Goal: Task Accomplishment & Management: Manage account settings

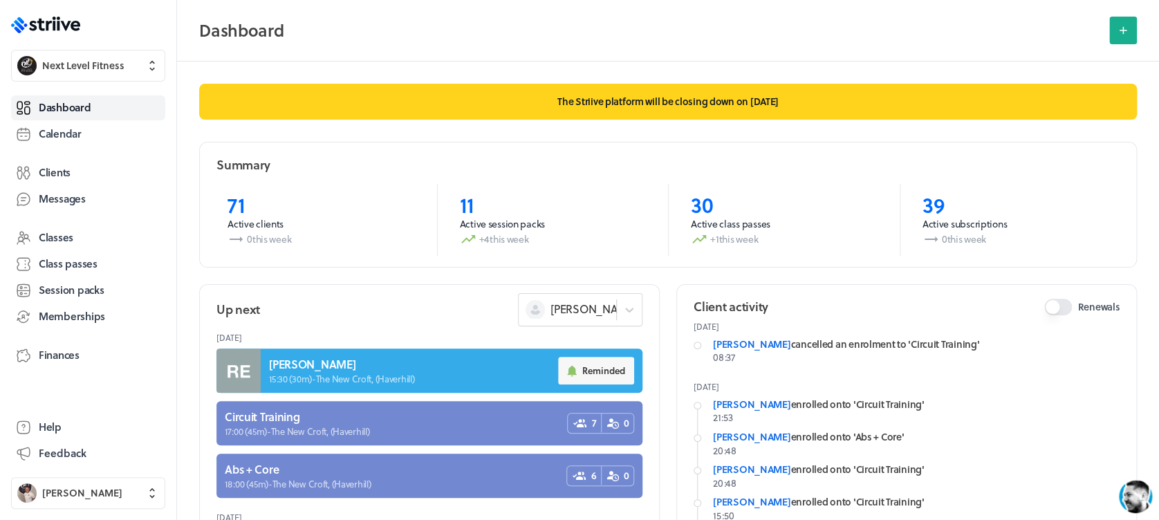
drag, startPoint x: 109, startPoint y: 136, endPoint x: 173, endPoint y: 142, distance: 63.9
click at [109, 136] on link "Calendar" at bounding box center [88, 134] width 154 height 25
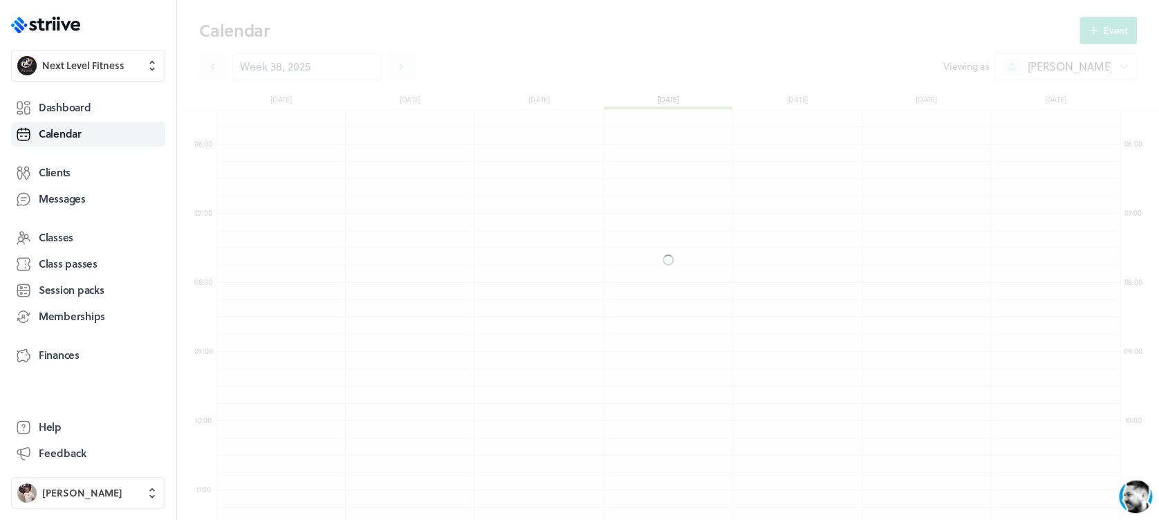
scroll to position [1660, 903]
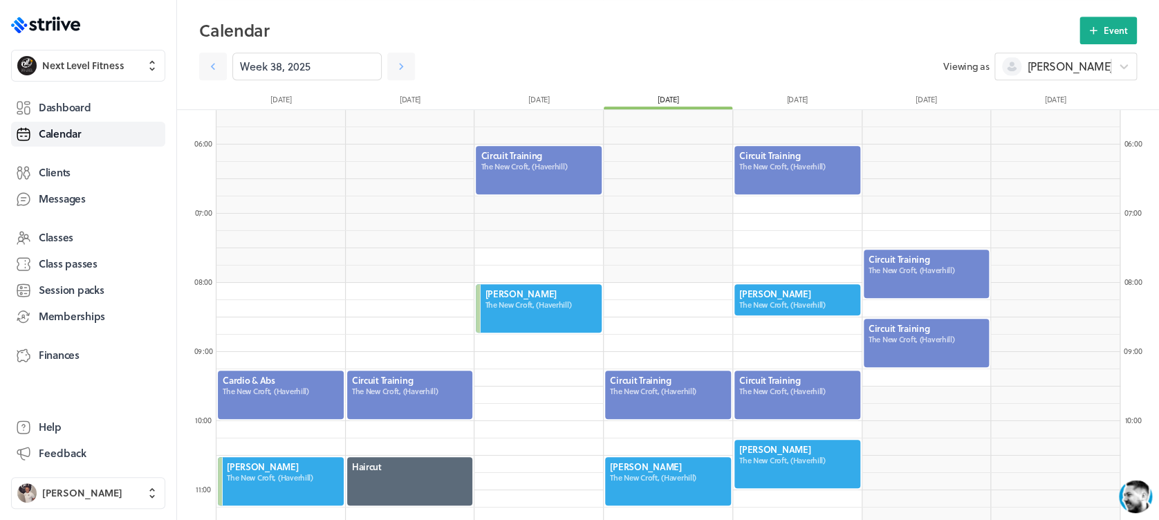
click at [812, 167] on div at bounding box center [797, 170] width 129 height 51
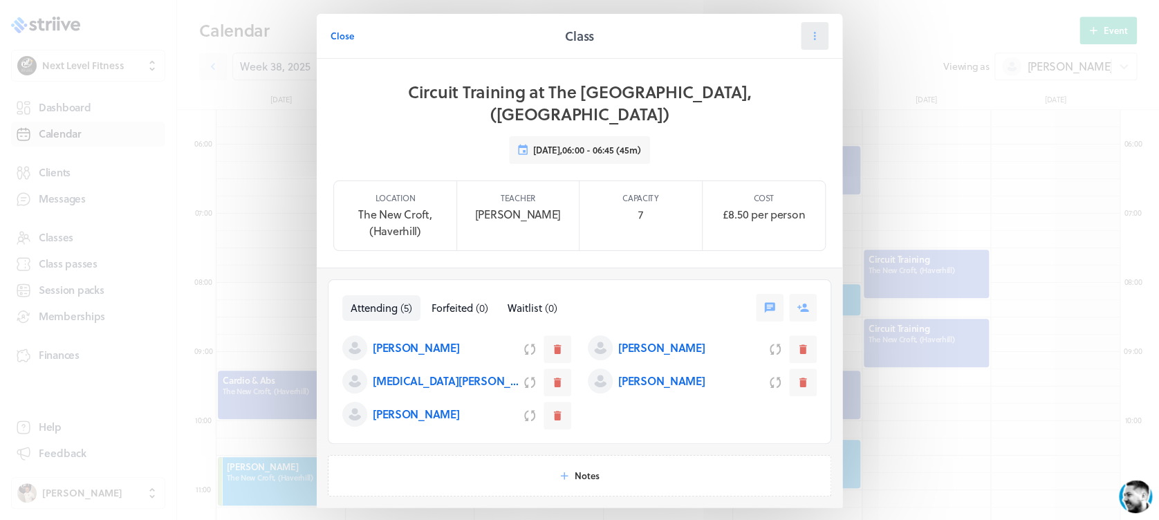
click at [810, 35] on icon at bounding box center [815, 36] width 12 height 12
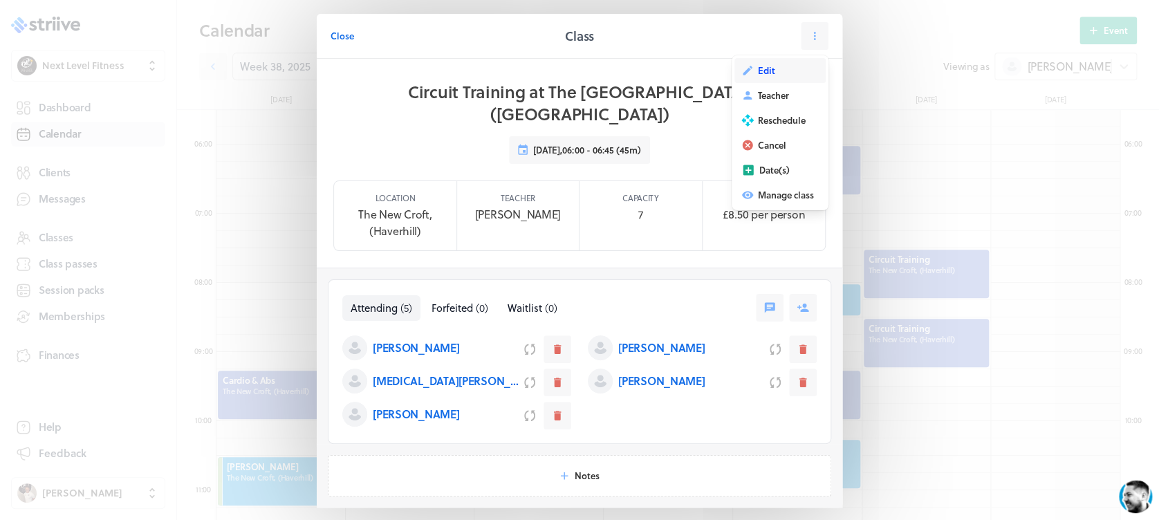
click at [775, 70] on button "Edit" at bounding box center [780, 70] width 91 height 25
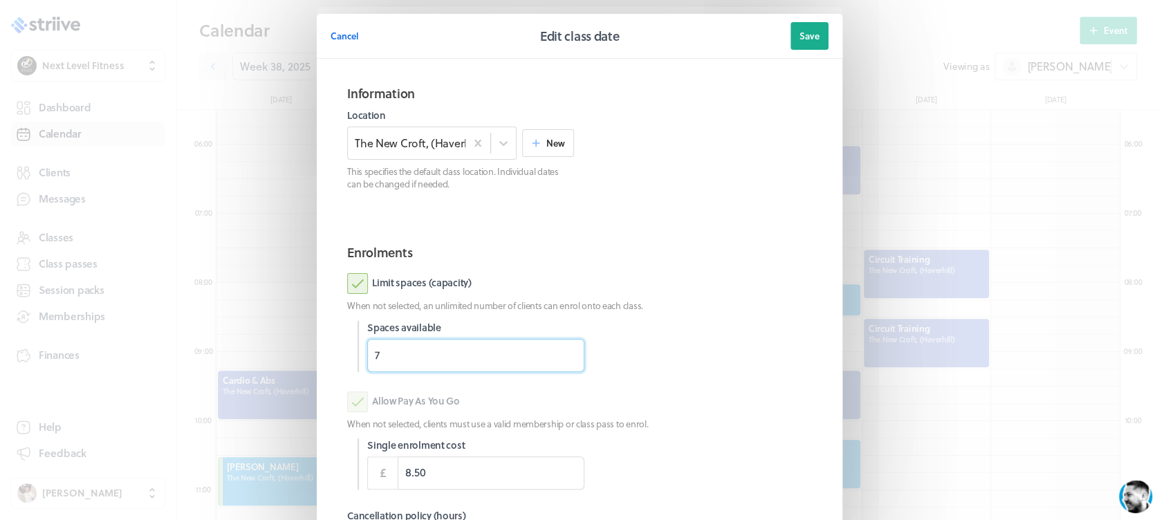
click at [404, 349] on input "7" at bounding box center [475, 355] width 217 height 33
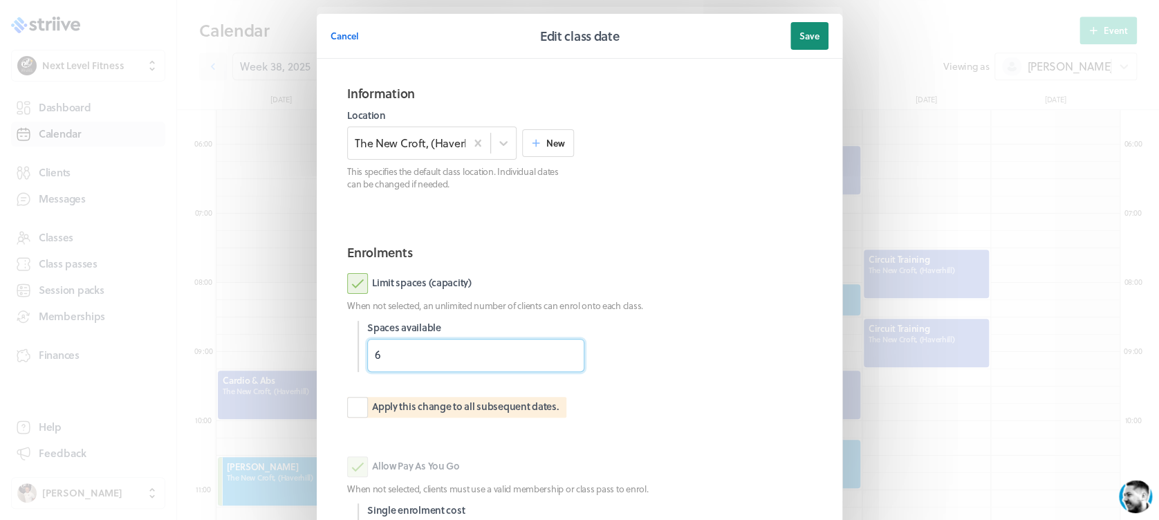
type input "6"
click at [800, 39] on span "Save" at bounding box center [810, 36] width 20 height 12
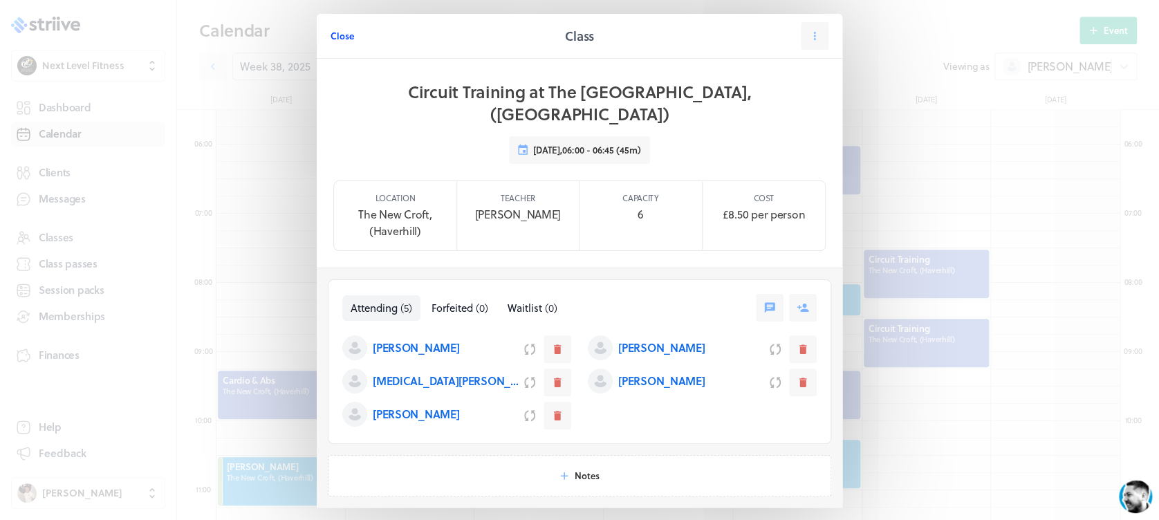
click at [334, 37] on span "Close" at bounding box center [343, 36] width 24 height 12
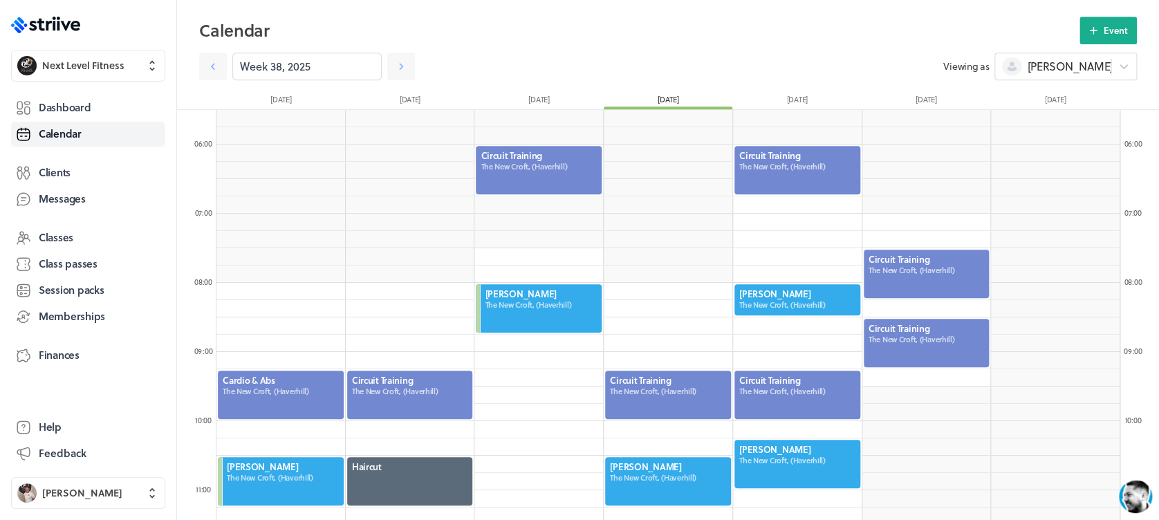
click at [795, 384] on div at bounding box center [797, 394] width 129 height 51
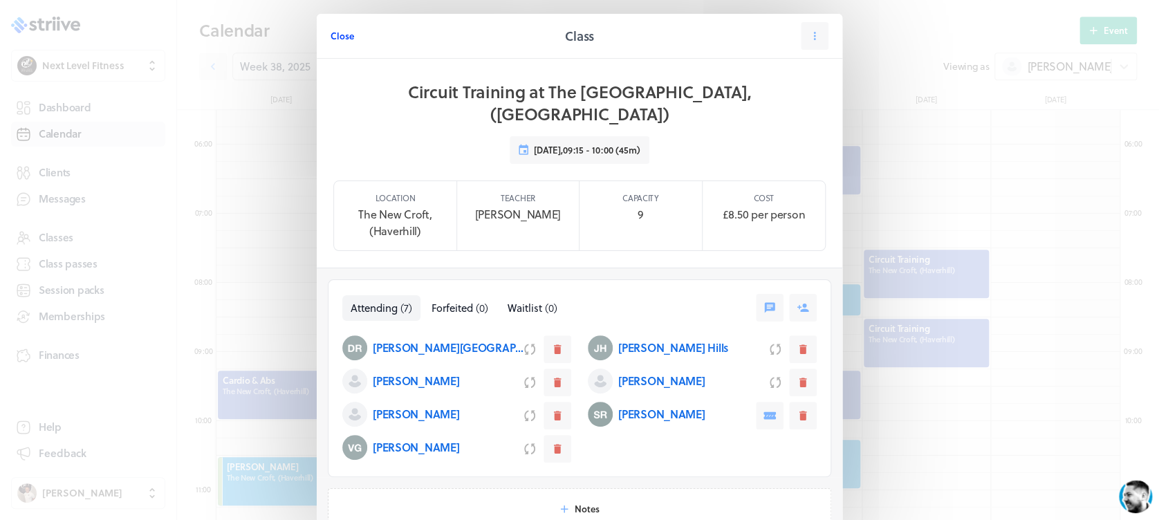
click at [337, 35] on span "Close" at bounding box center [343, 36] width 24 height 12
